Goal: Transaction & Acquisition: Purchase product/service

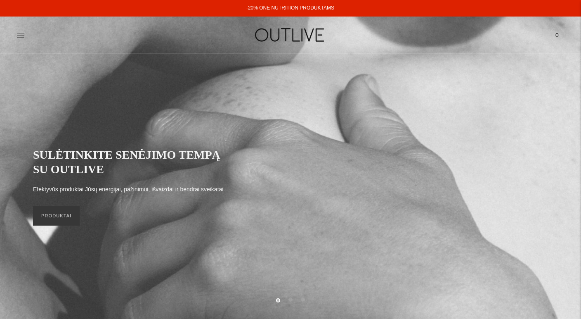
click at [23, 33] on icon at bounding box center [21, 35] width 8 height 8
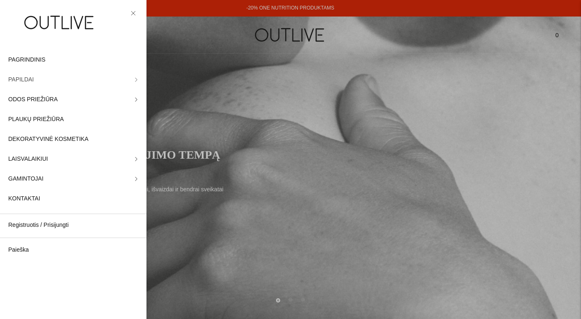
click at [24, 77] on span "PAPILDAI" at bounding box center [21, 80] width 26 height 10
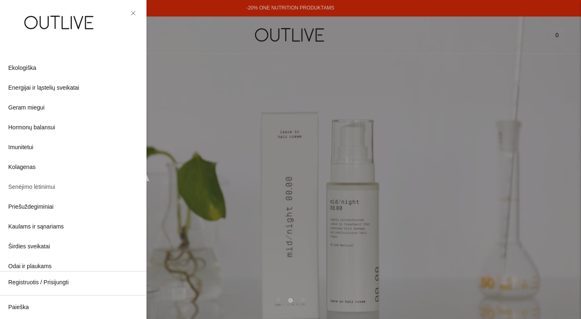
scroll to position [90, 0]
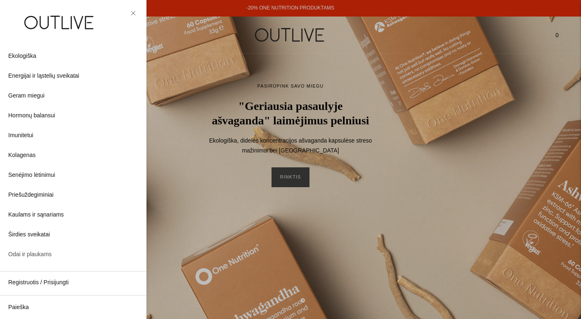
click at [35, 252] on span "Odai ir plaukams" at bounding box center [29, 254] width 43 height 10
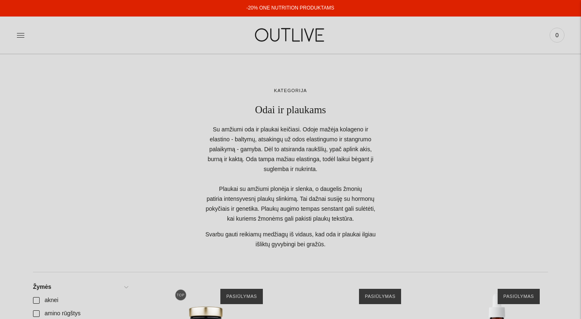
scroll to position [305, 0]
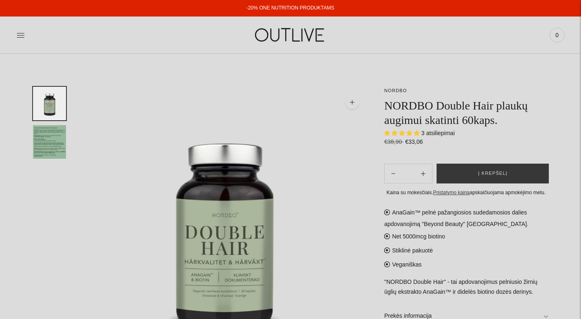
select select "**********"
click at [475, 172] on button "Į krepšelį" at bounding box center [493, 173] width 112 height 20
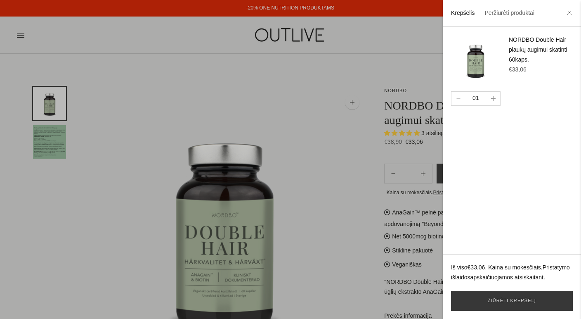
click at [352, 205] on div at bounding box center [290, 159] width 581 height 319
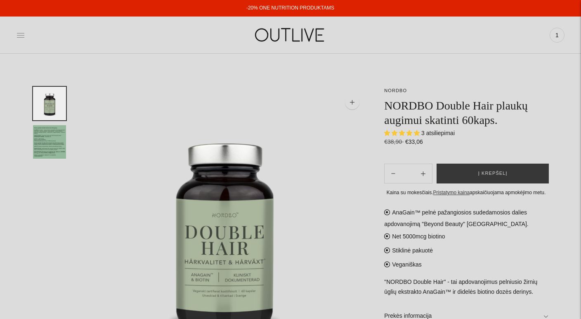
click at [19, 33] on icon at bounding box center [20, 35] width 7 height 4
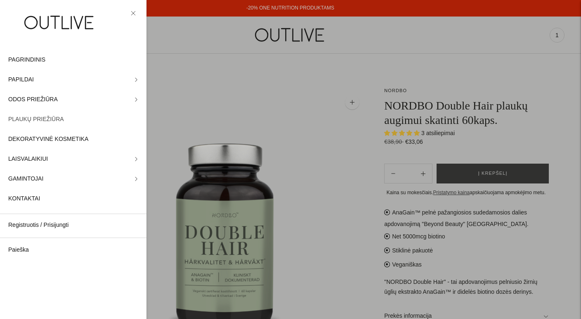
click at [35, 117] on span "PLAUKŲ PRIEŽIŪRA" at bounding box center [36, 119] width 56 height 10
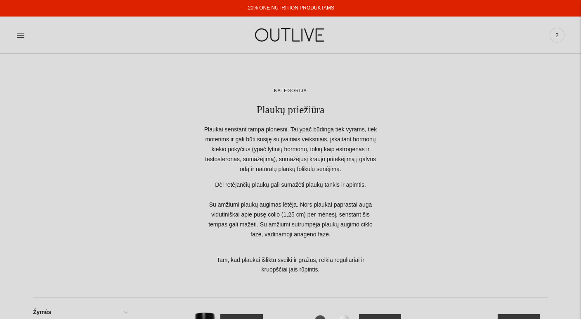
click at [275, 9] on link "-20% ONE NUTRITION PRODUKTAMS" at bounding box center [290, 8] width 88 height 6
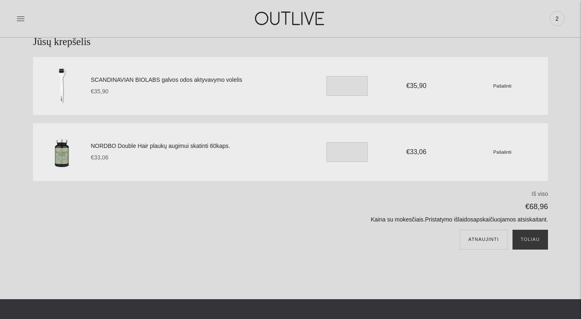
scroll to position [54, 0]
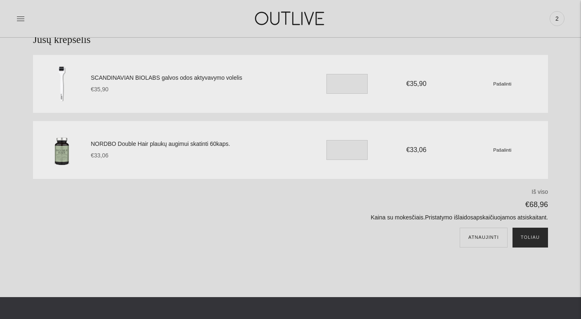
click at [528, 234] on button "Toliau" at bounding box center [530, 237] width 35 height 20
